Goal: Task Accomplishment & Management: Manage account settings

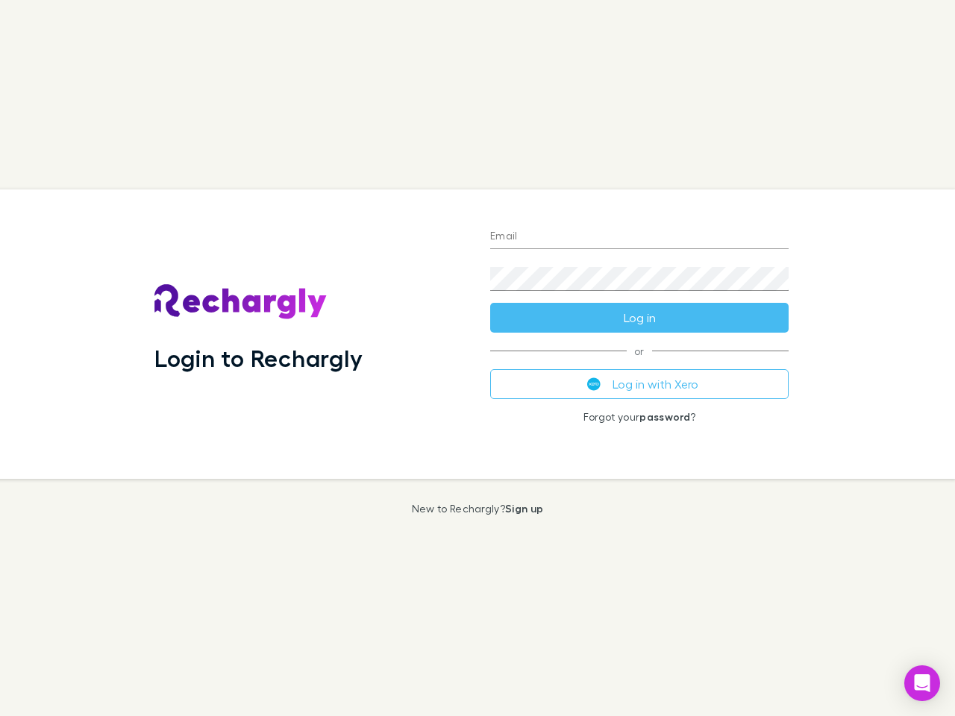
click at [477, 358] on div "Login to Rechargly" at bounding box center [310, 333] width 336 height 289
click at [639, 237] on input "Email" at bounding box center [639, 237] width 298 height 24
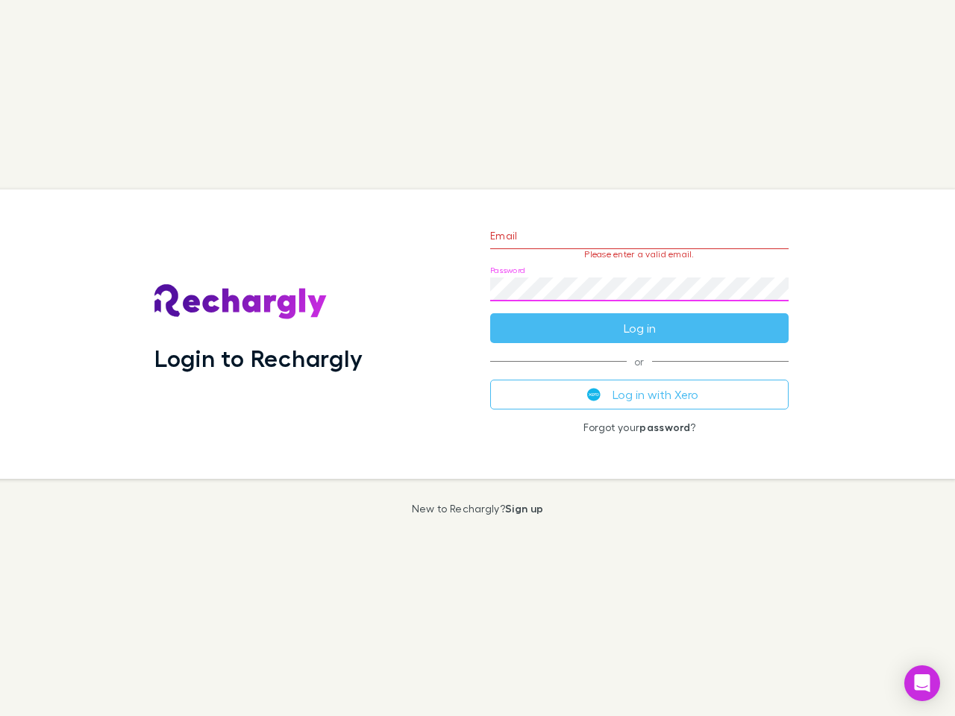
click at [639, 318] on form "Email Please enter a valid email. Password Log in" at bounding box center [639, 278] width 298 height 130
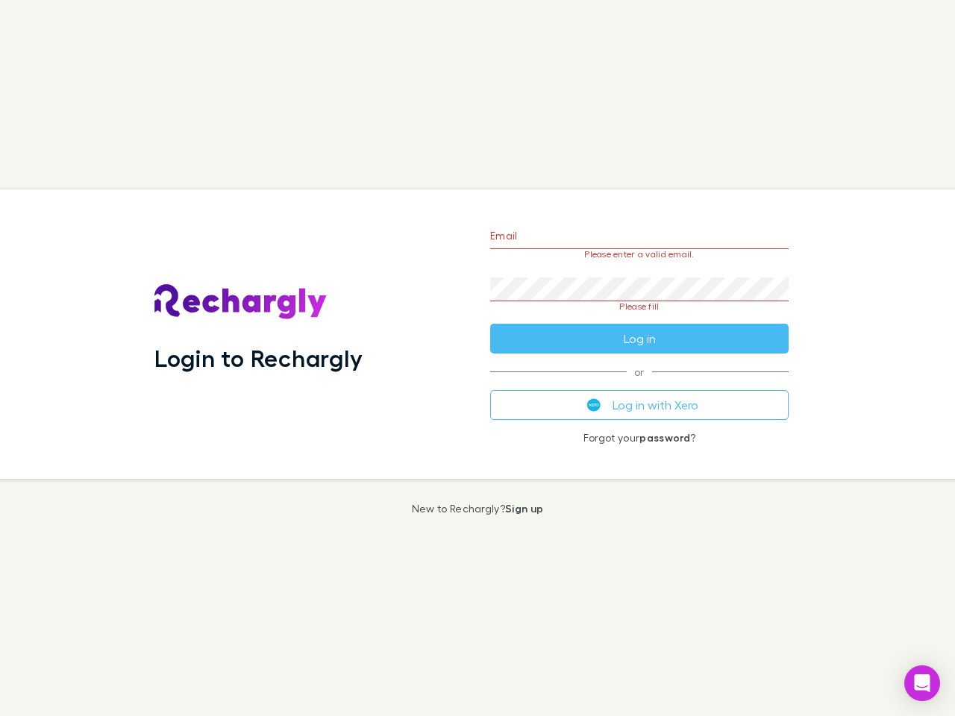
click at [639, 384] on div "Email Please enter a valid email. Password Please fill Log in or Log in with Xe…" at bounding box center [639, 333] width 322 height 289
click at [922, 683] on icon "Open Intercom Messenger" at bounding box center [922, 683] width 16 height 18
